Goal: Contribute content: Add original content to the website for others to see

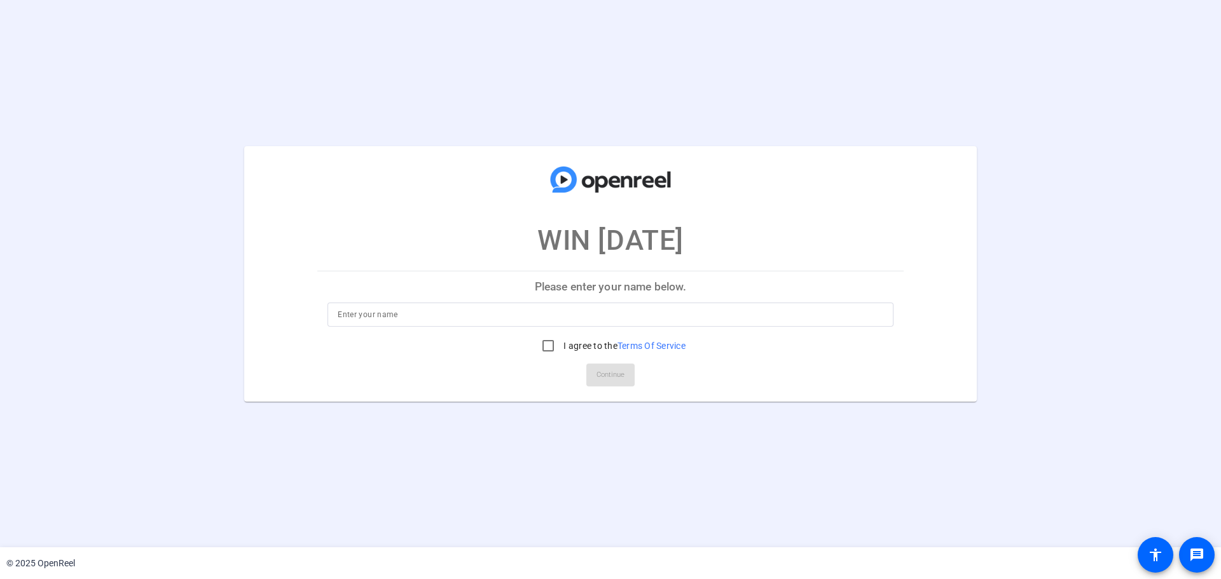
click at [572, 319] on input at bounding box center [610, 314] width 545 height 15
type input "[PERSON_NAME]"
click at [543, 347] on input "I agree to the Terms Of Service" at bounding box center [547, 345] width 25 height 25
checkbox input "true"
click at [620, 380] on span "Continue" at bounding box center [610, 375] width 28 height 19
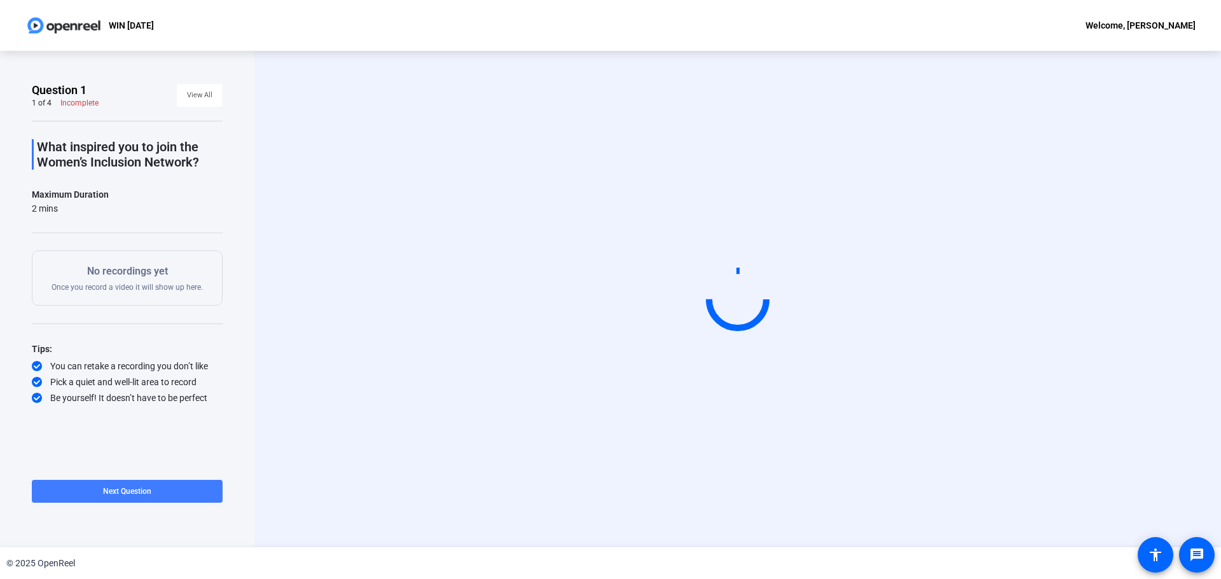
click at [141, 490] on span "Next Question" at bounding box center [127, 491] width 48 height 9
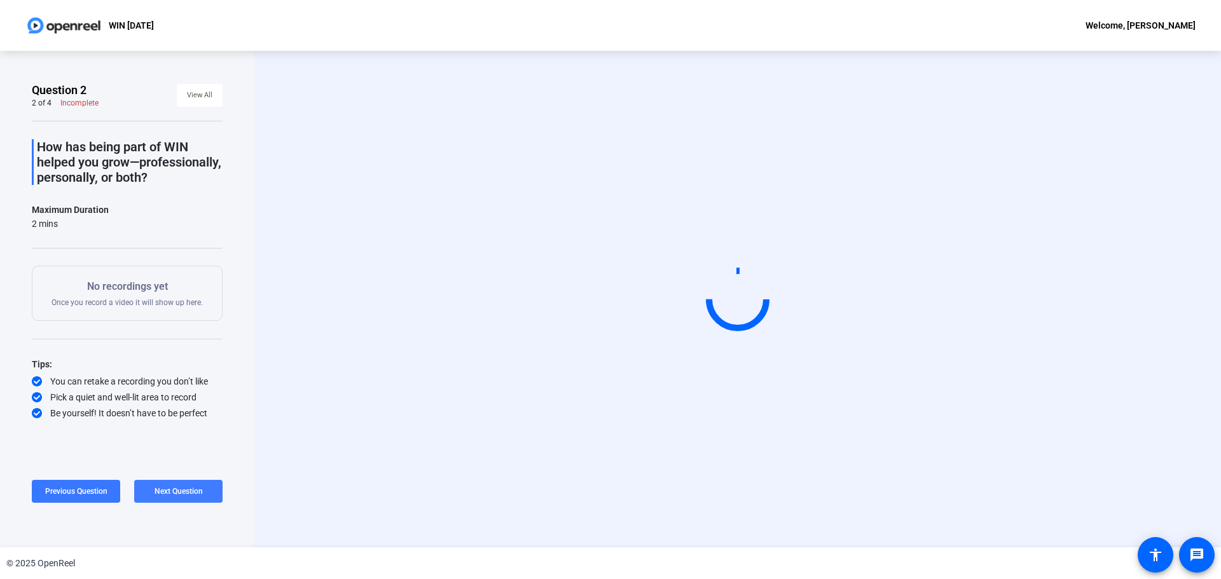
click at [141, 490] on span at bounding box center [178, 491] width 88 height 31
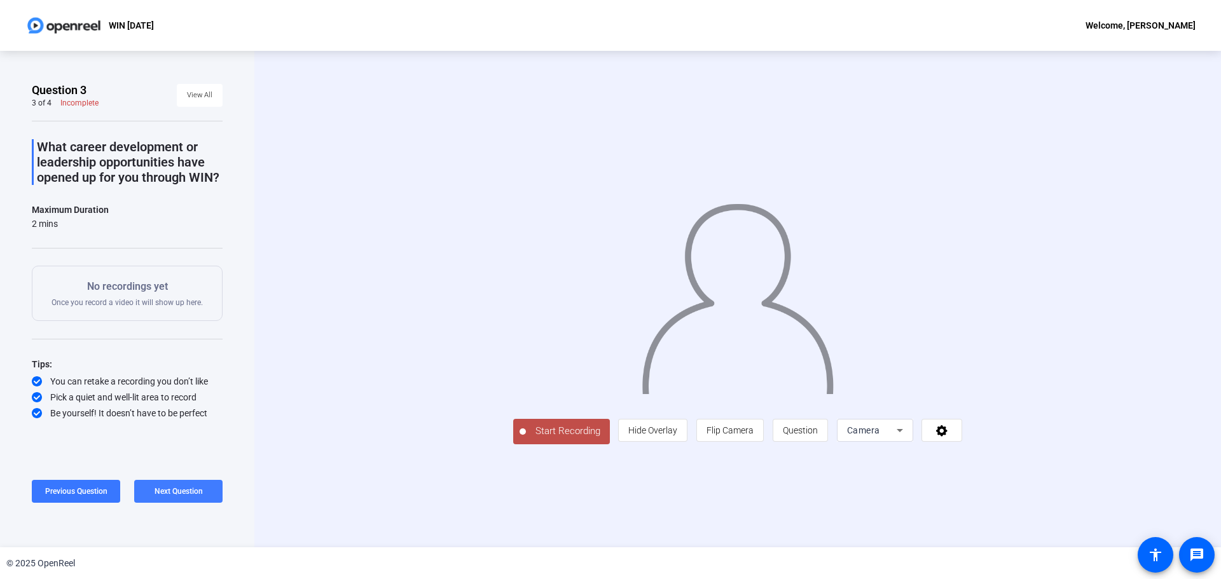
click at [186, 495] on span "Next Question" at bounding box center [178, 491] width 48 height 9
click at [186, 490] on span at bounding box center [127, 491] width 191 height 31
click at [186, 490] on span "Next Question" at bounding box center [178, 491] width 48 height 9
click at [191, 88] on span "View All" at bounding box center [199, 95] width 25 height 19
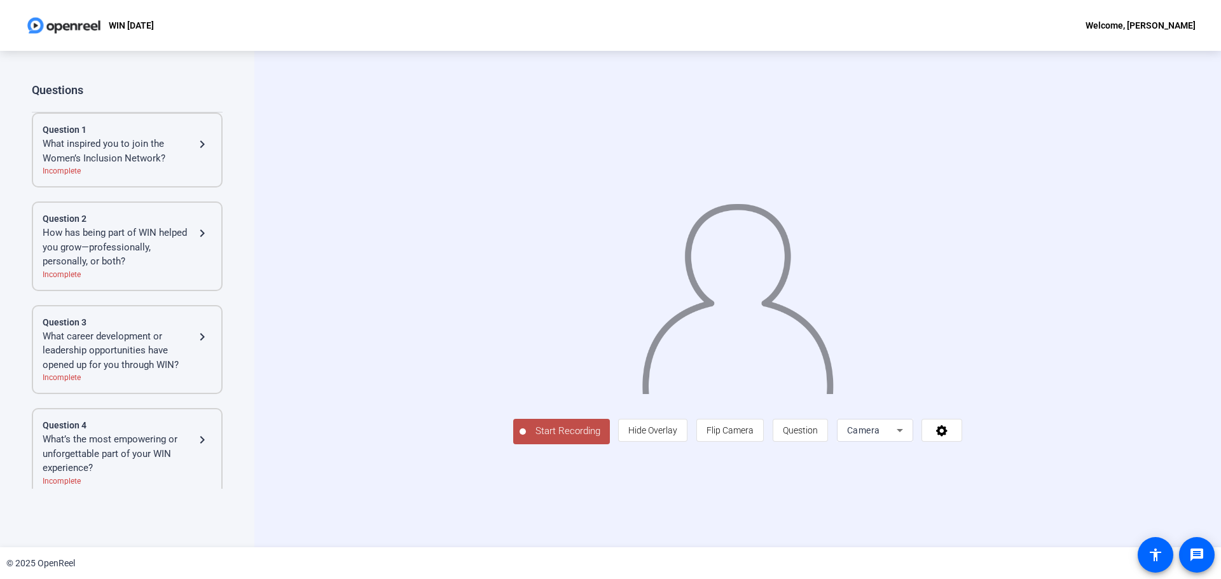
scroll to position [9, 0]
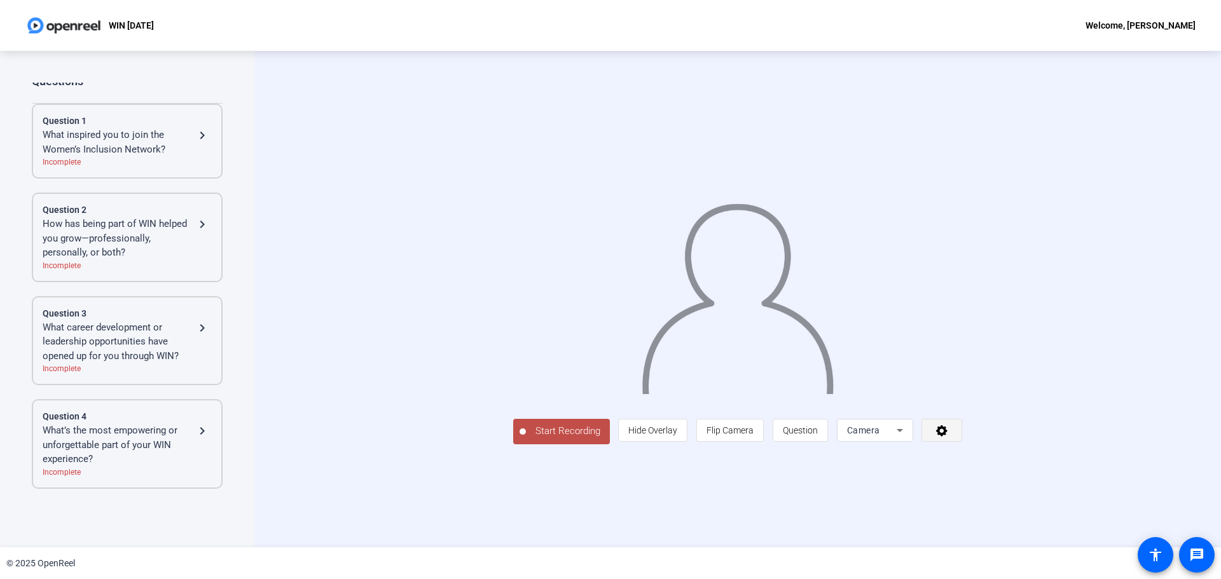
click at [961, 446] on span at bounding box center [941, 430] width 39 height 31
click at [1125, 456] on div at bounding box center [610, 289] width 1221 height 579
click at [526, 439] on span "Start Recording" at bounding box center [568, 431] width 84 height 15
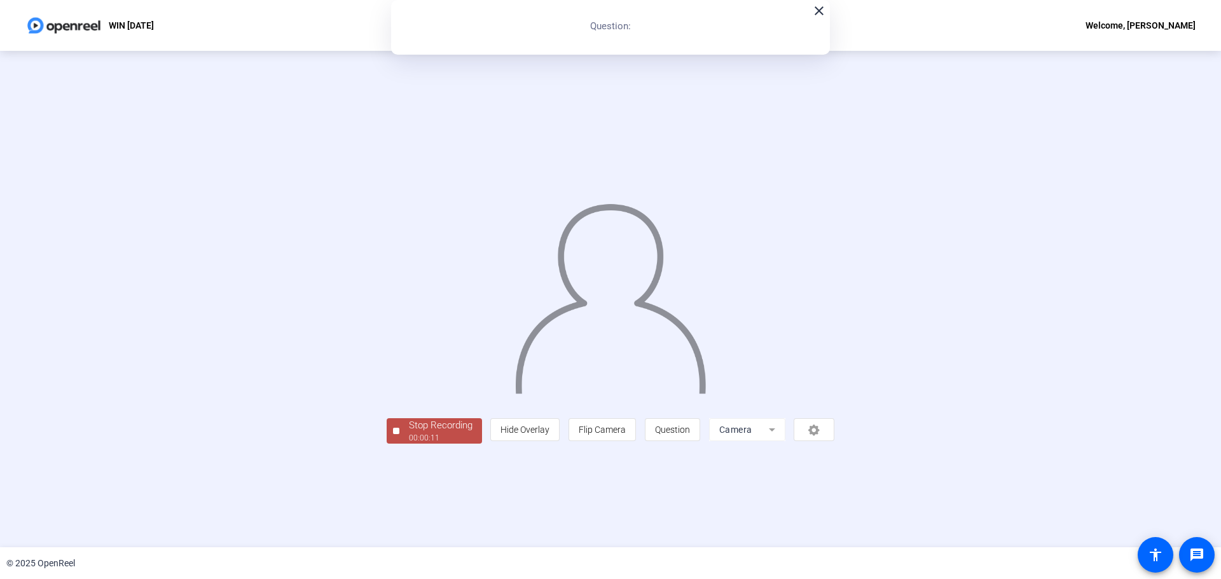
click at [409, 433] on div "Stop Recording" at bounding box center [441, 425] width 64 height 15
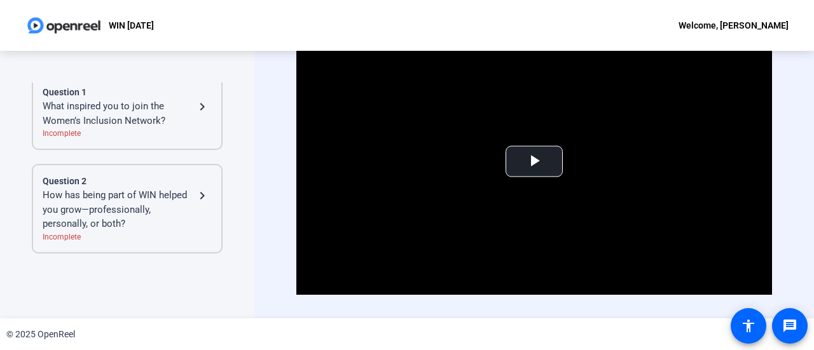
scroll to position [0, 0]
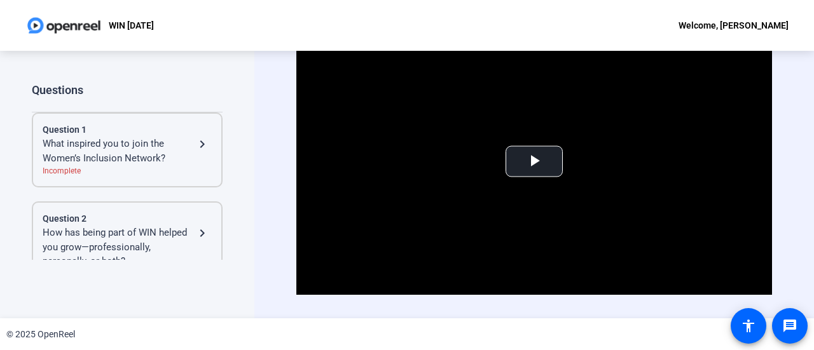
click at [153, 137] on div "What inspired you to join the Women’s Inclusion Network?" at bounding box center [119, 151] width 152 height 29
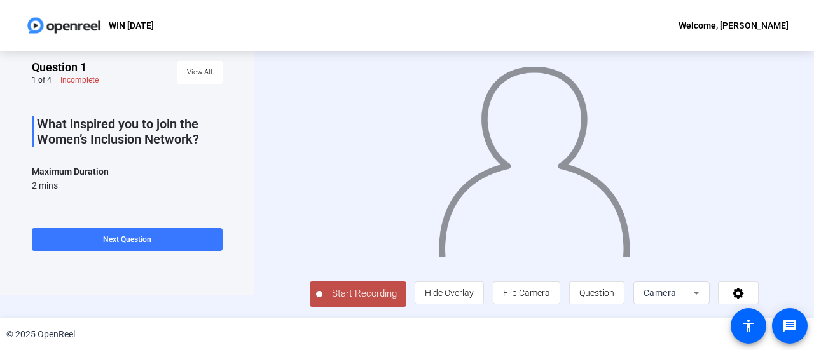
scroll to position [28, 0]
click at [741, 293] on icon at bounding box center [737, 293] width 11 height 11
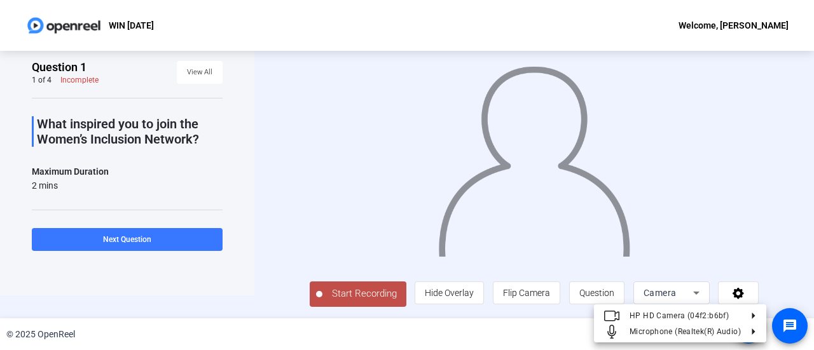
click at [765, 233] on div at bounding box center [407, 175] width 814 height 350
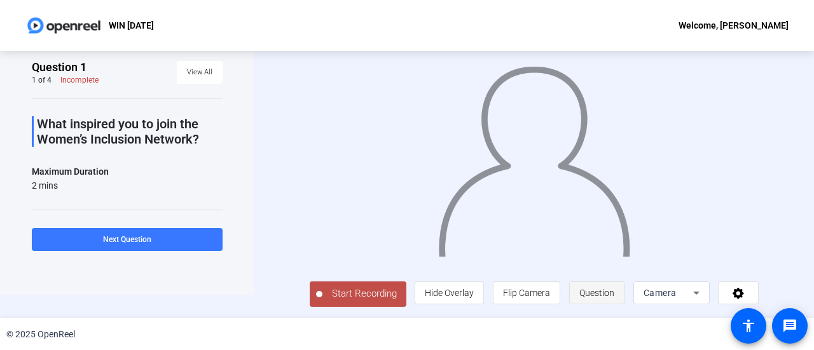
click at [610, 294] on span "Question" at bounding box center [596, 293] width 35 height 10
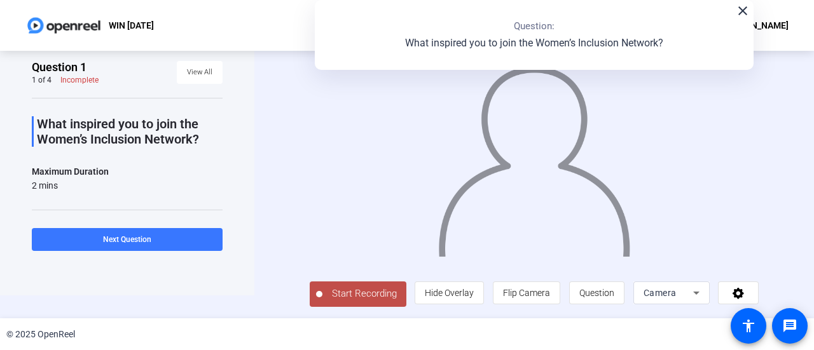
click at [703, 298] on icon at bounding box center [696, 292] width 15 height 15
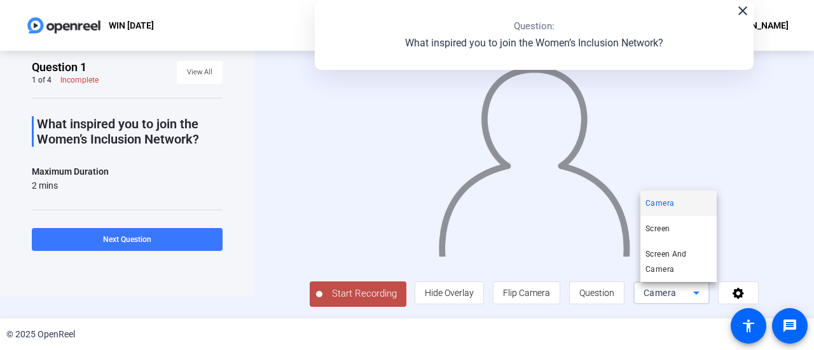
click at [703, 298] on div at bounding box center [407, 175] width 814 height 350
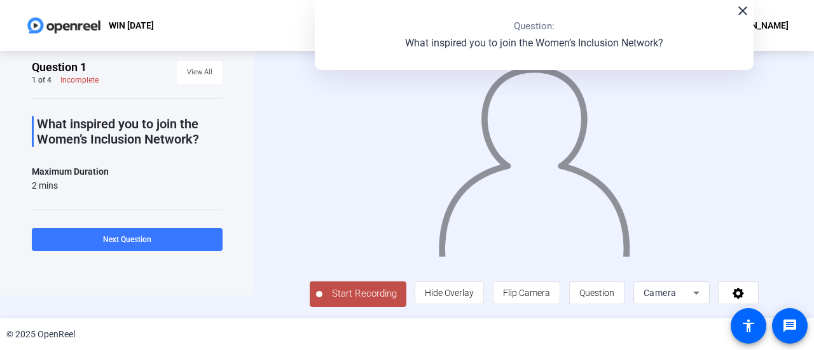
click at [791, 89] on div "Start Recording person Hide Overlay flip Flip Camera question_mark Question Cam…" at bounding box center [533, 162] width 559 height 268
